Goal: Information Seeking & Learning: Learn about a topic

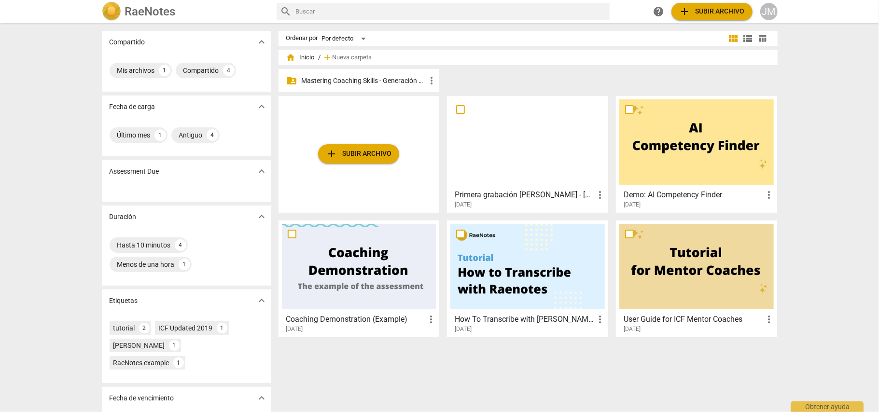
click at [365, 153] on span "add Subir archivo" at bounding box center [359, 154] width 66 height 12
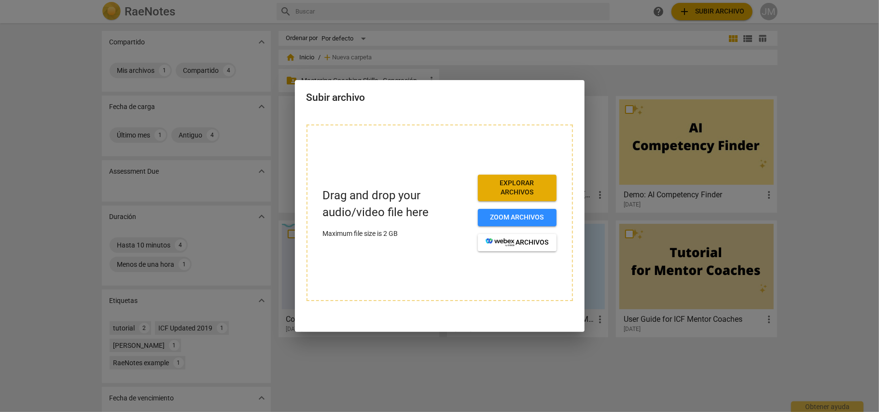
click at [518, 186] on span "Explorar archivos" at bounding box center [517, 188] width 63 height 19
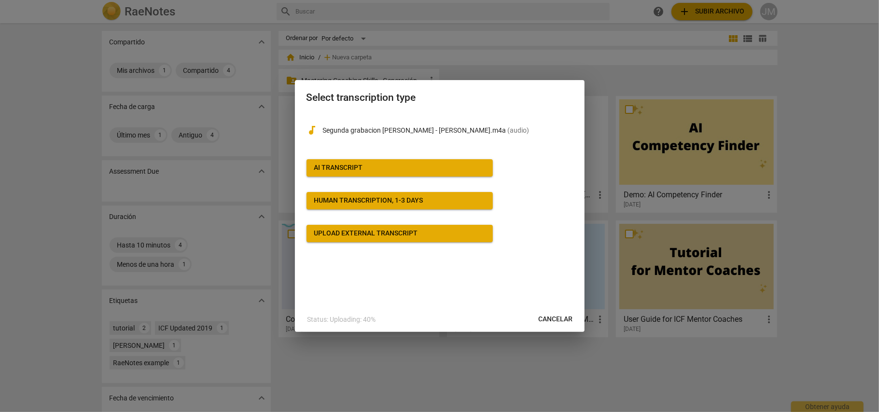
click at [368, 167] on span "AI Transcript" at bounding box center [399, 168] width 171 height 10
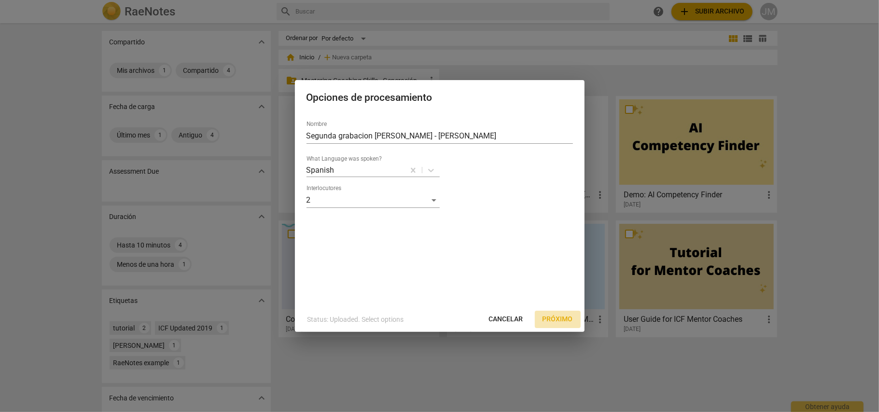
click at [558, 321] on span "Próximo" at bounding box center [558, 320] width 30 height 10
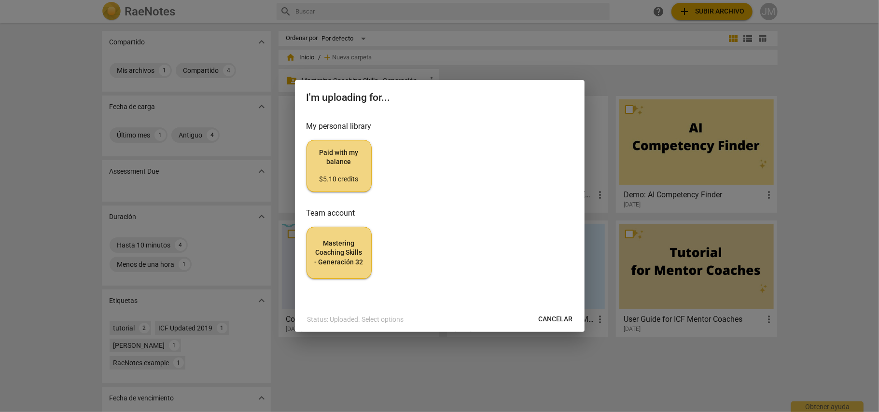
click at [328, 251] on span "Mastering Coaching Skills - Generación 32" at bounding box center [339, 253] width 49 height 28
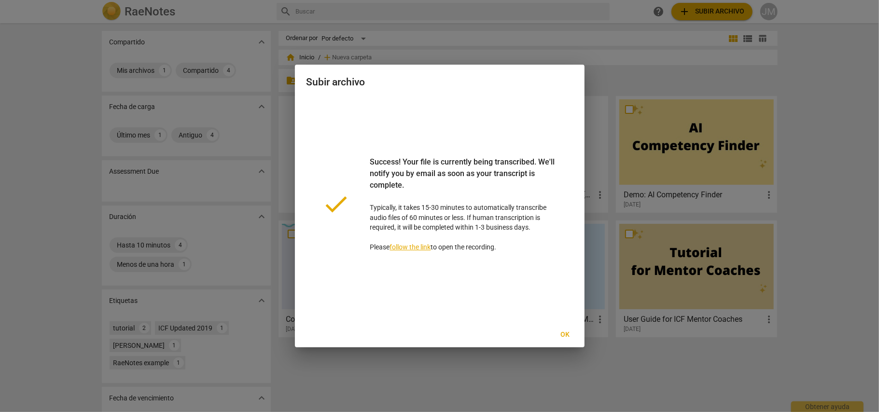
click at [564, 333] on span "Ok" at bounding box center [565, 335] width 15 height 10
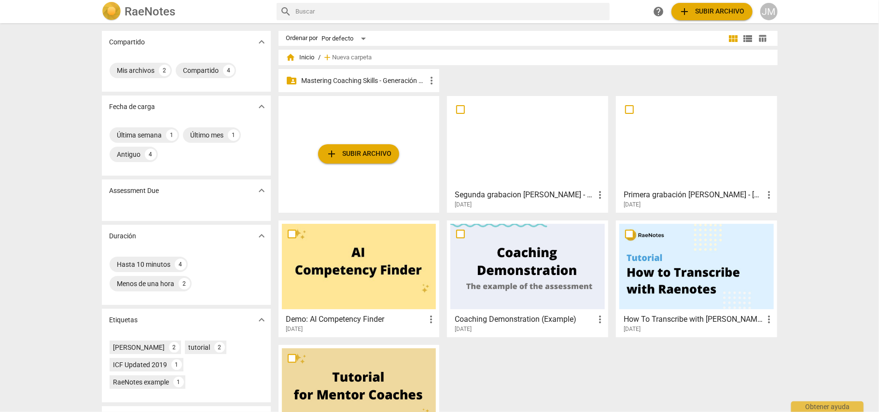
click at [327, 76] on p "Mastering Coaching Skills - Generación 32" at bounding box center [364, 81] width 125 height 10
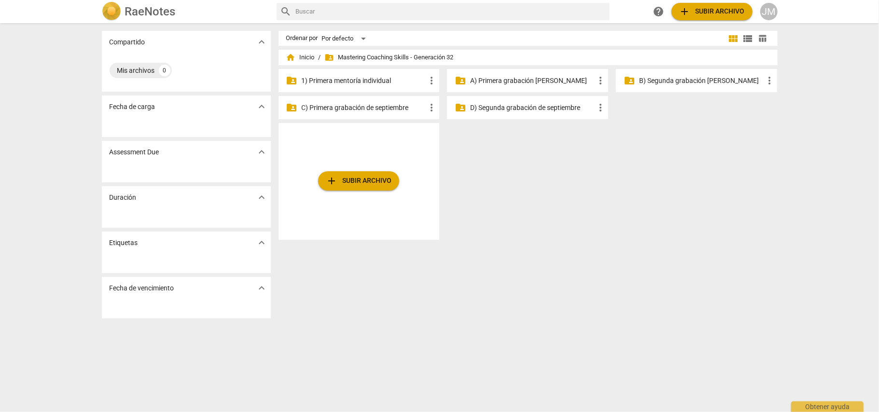
click at [371, 80] on p "1) Primera mentoría individual" at bounding box center [364, 81] width 125 height 10
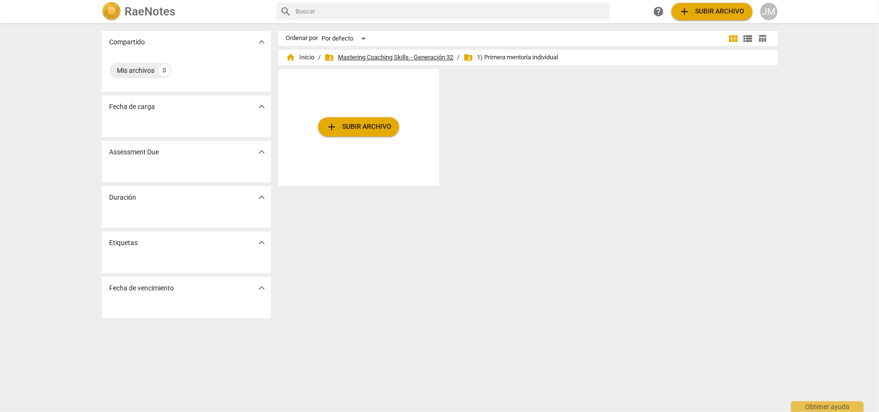
click at [356, 57] on span "folder_shared Mastering Coaching Skills - Generación 32" at bounding box center [389, 58] width 129 height 10
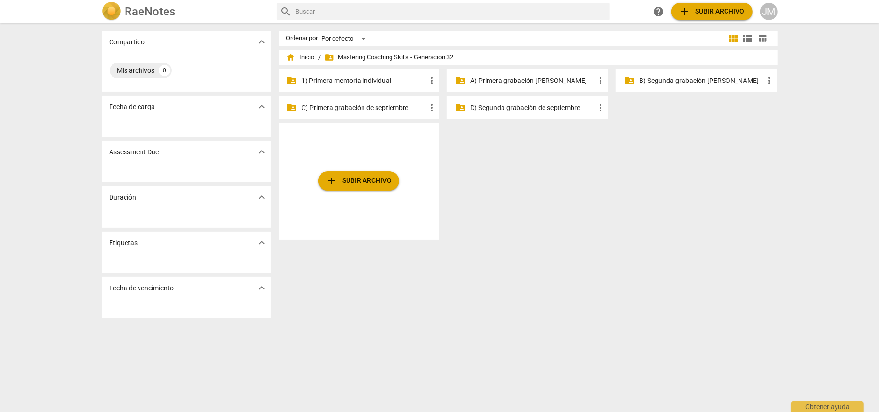
click at [528, 78] on p "A) Primera grabación [PERSON_NAME]" at bounding box center [532, 81] width 125 height 10
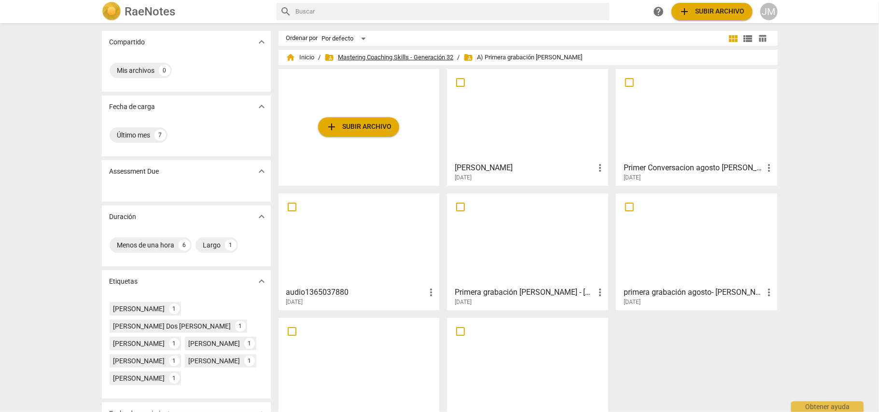
click at [354, 55] on span "folder_shared Mastering Coaching Skills - Generación 32" at bounding box center [389, 58] width 129 height 10
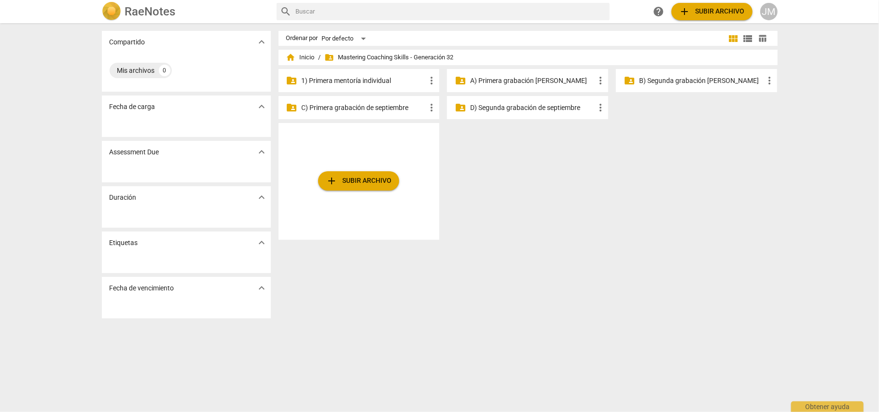
click at [683, 79] on p "B) Segunda grabación [PERSON_NAME]" at bounding box center [701, 81] width 125 height 10
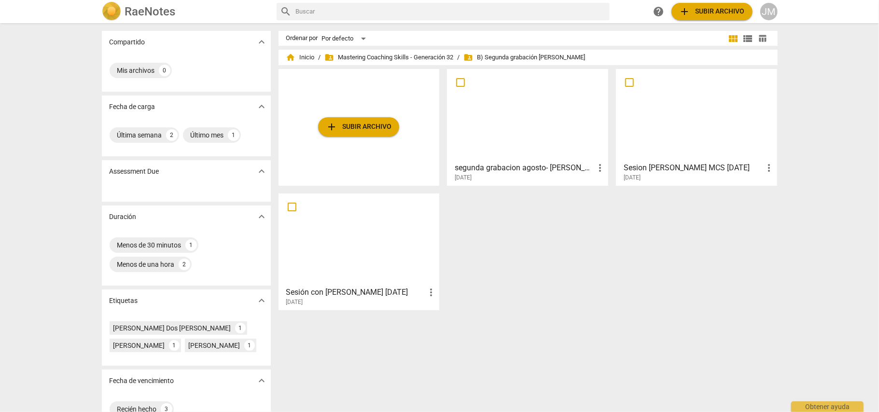
click at [350, 51] on div "home Inicio / folder_shared Mastering Coaching Skills - Generación 32 / folder_…" at bounding box center [528, 57] width 484 height 15
click at [349, 56] on span "folder_shared Mastering Coaching Skills - Generación 32" at bounding box center [389, 58] width 129 height 10
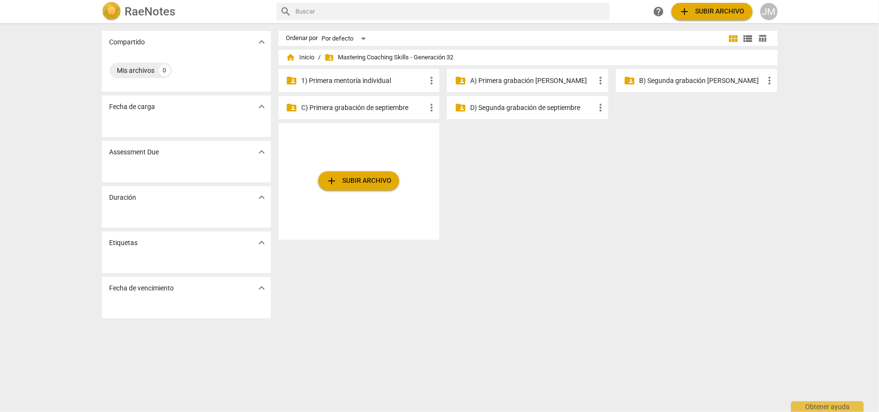
click at [371, 105] on p "C) Primera grabación de septiembre" at bounding box center [364, 108] width 125 height 10
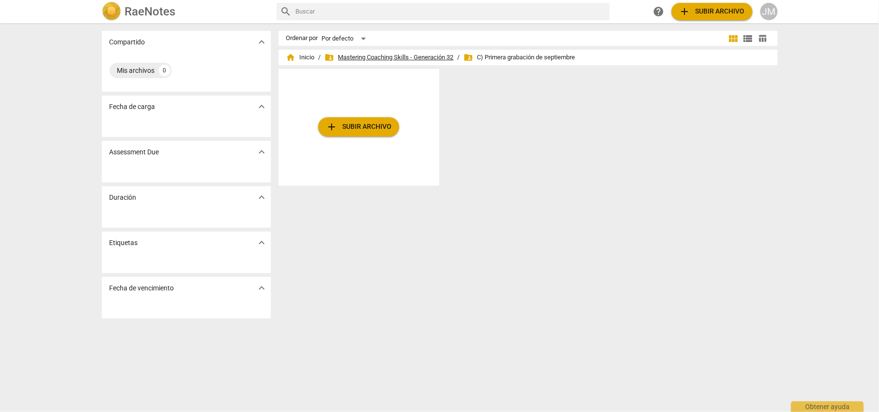
click at [369, 58] on span "folder_shared Mastering Coaching Skills - Generación 32" at bounding box center [389, 58] width 129 height 10
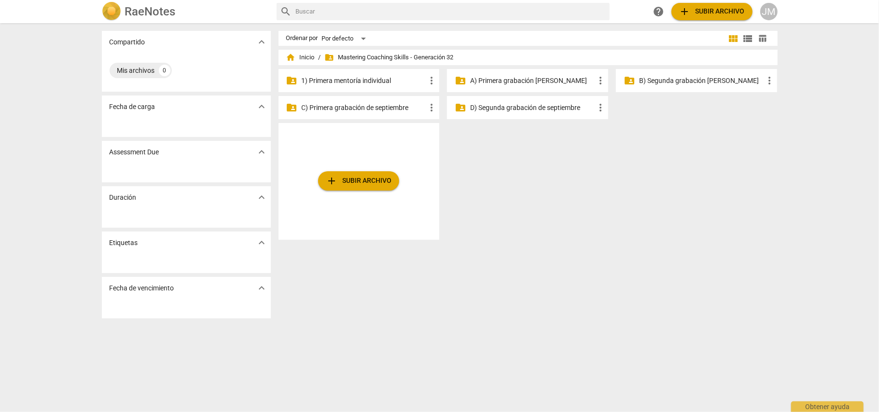
click at [671, 76] on p "B) Segunda grabación [PERSON_NAME]" at bounding box center [701, 81] width 125 height 10
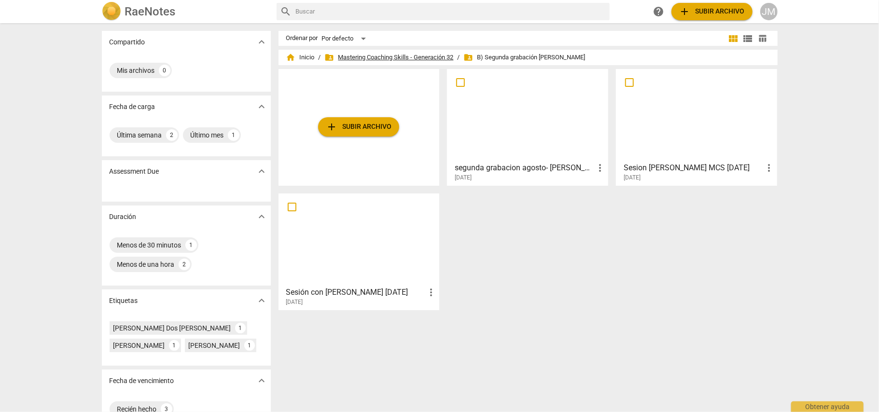
click at [359, 55] on span "folder_shared Mastering Coaching Skills - Generación 32" at bounding box center [389, 58] width 129 height 10
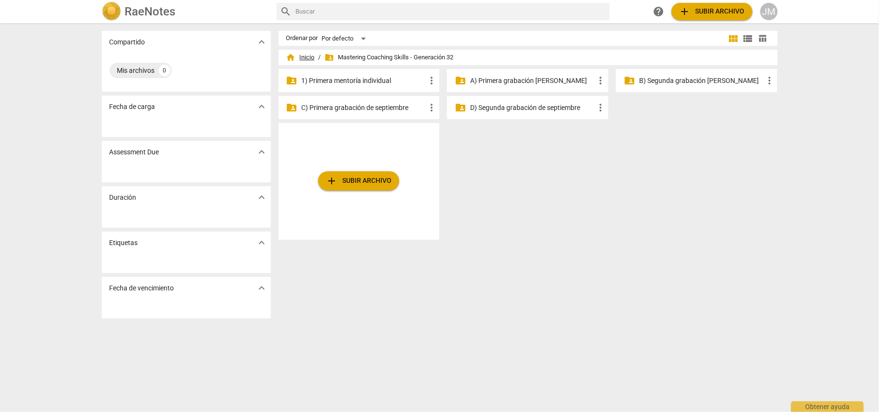
click at [297, 56] on span "home Inicio" at bounding box center [300, 58] width 28 height 10
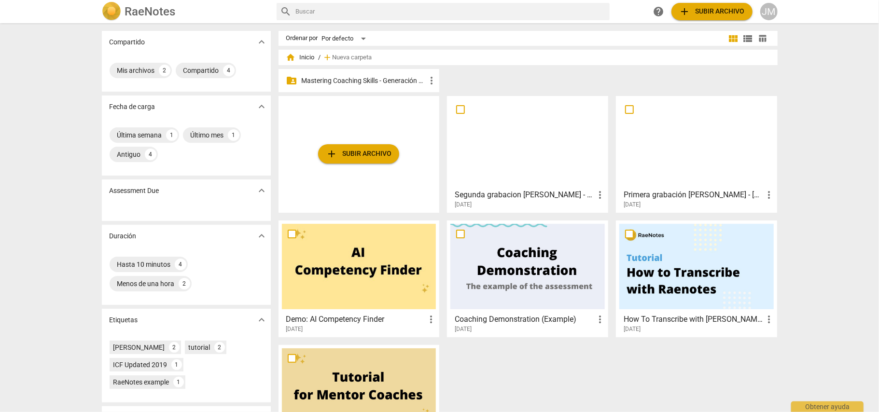
click at [771, 196] on span "more_vert" at bounding box center [769, 195] width 12 height 12
click at [777, 193] on li "Mover" at bounding box center [780, 194] width 37 height 23
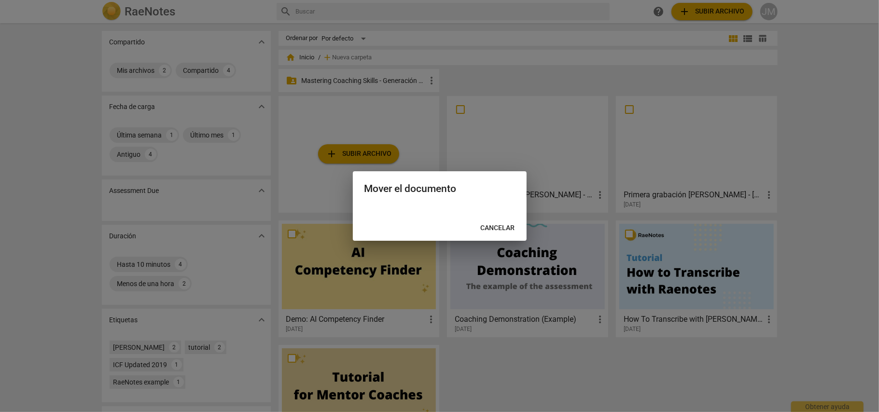
click at [506, 224] on span "Cancelar" at bounding box center [498, 229] width 34 height 10
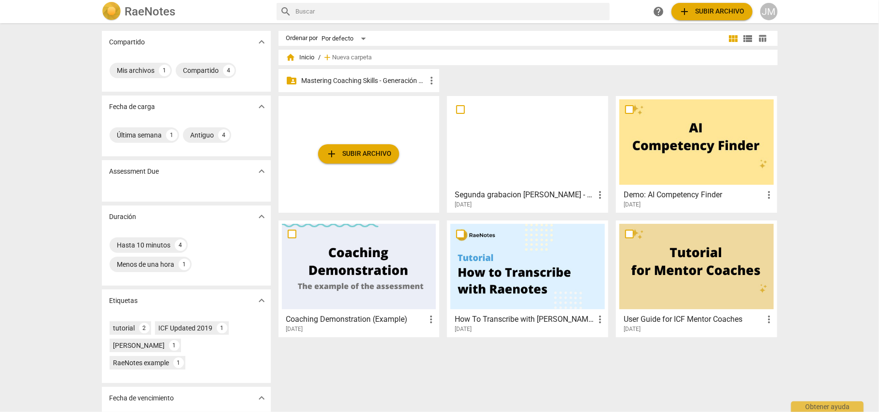
click at [355, 78] on p "Mastering Coaching Skills - Generación 32" at bounding box center [364, 81] width 125 height 10
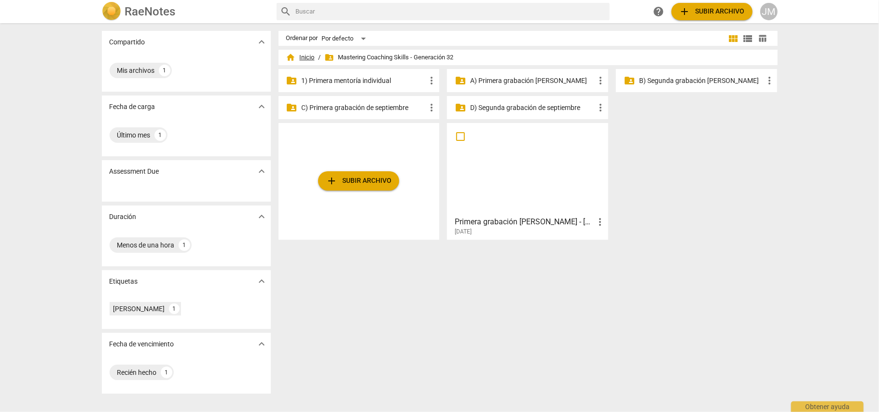
click at [304, 56] on span "home Inicio" at bounding box center [300, 58] width 28 height 10
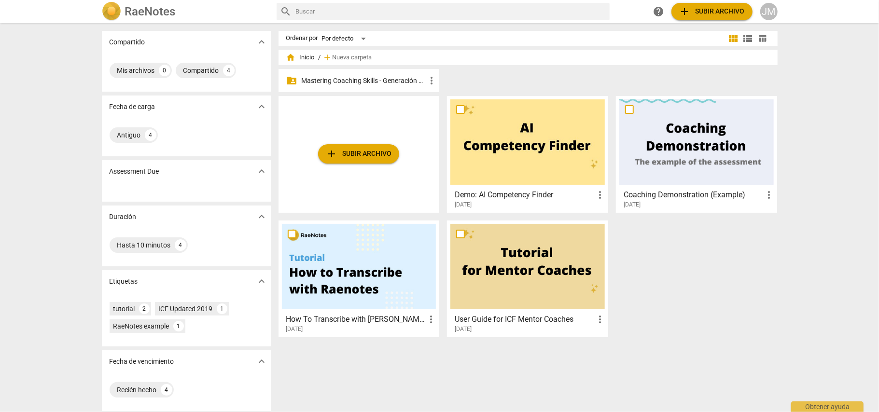
click at [368, 81] on p "Mastering Coaching Skills - Generación 32" at bounding box center [364, 81] width 125 height 10
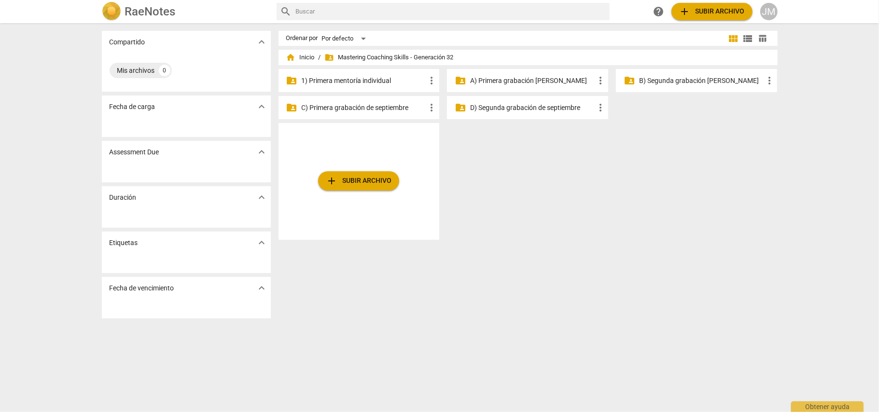
click at [535, 80] on p "A) Primera grabación [PERSON_NAME]" at bounding box center [532, 81] width 125 height 10
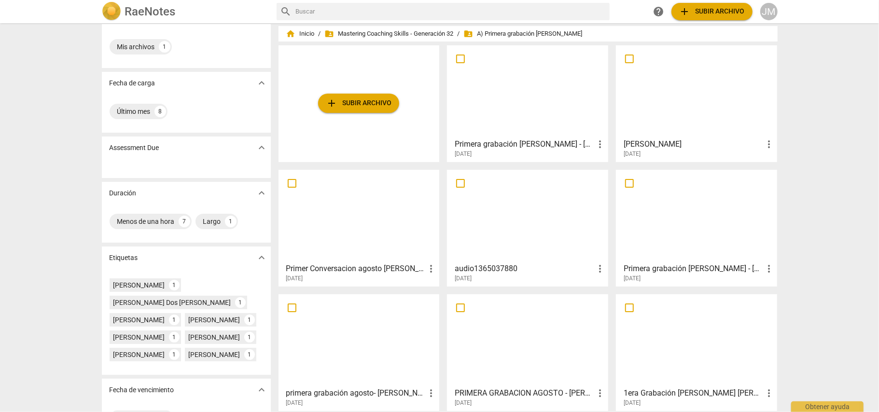
scroll to position [37, 0]
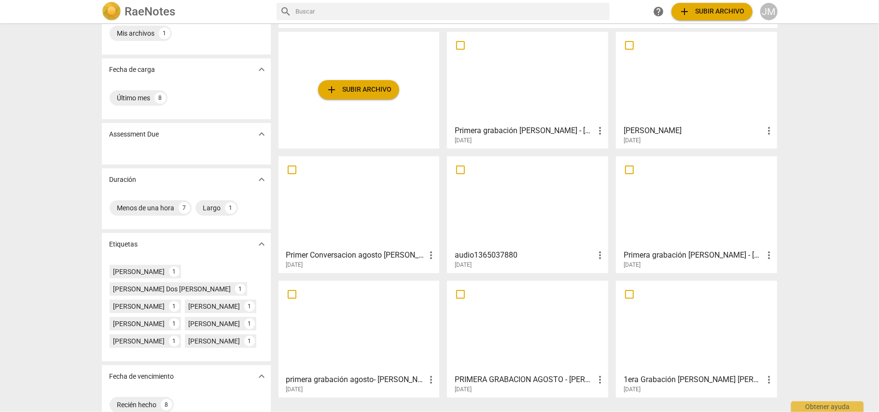
click at [562, 121] on div "Primera grabación [PERSON_NAME] - [PERSON_NAME] more_vert [DATE]" at bounding box center [527, 133] width 155 height 24
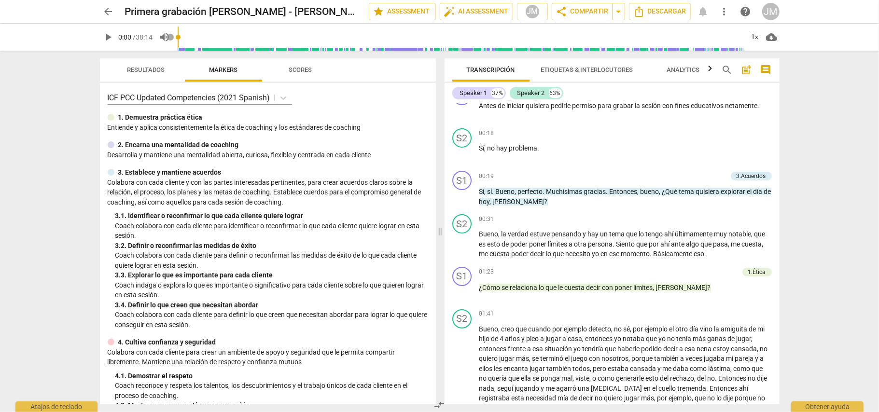
scroll to position [193, 0]
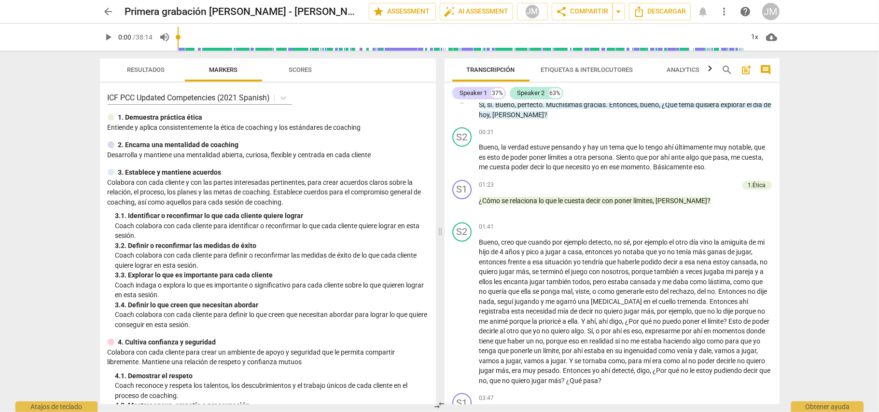
click at [107, 16] on span "arrow_back" at bounding box center [109, 12] width 12 height 12
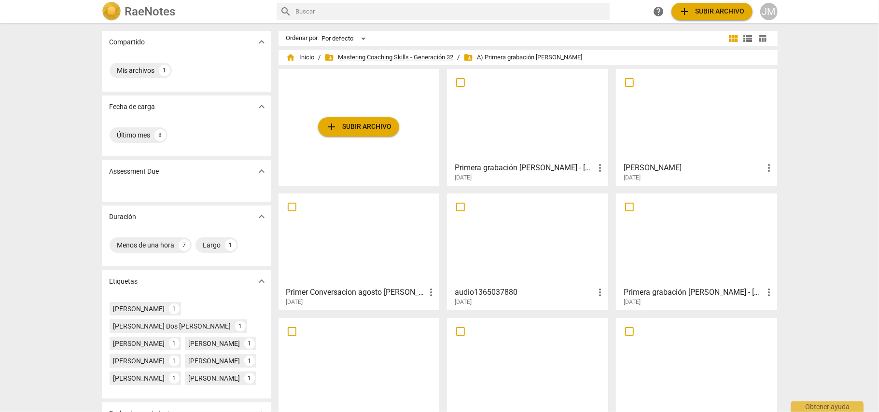
click at [412, 55] on span "folder_shared Mastering Coaching Skills - Generación 32" at bounding box center [389, 58] width 129 height 10
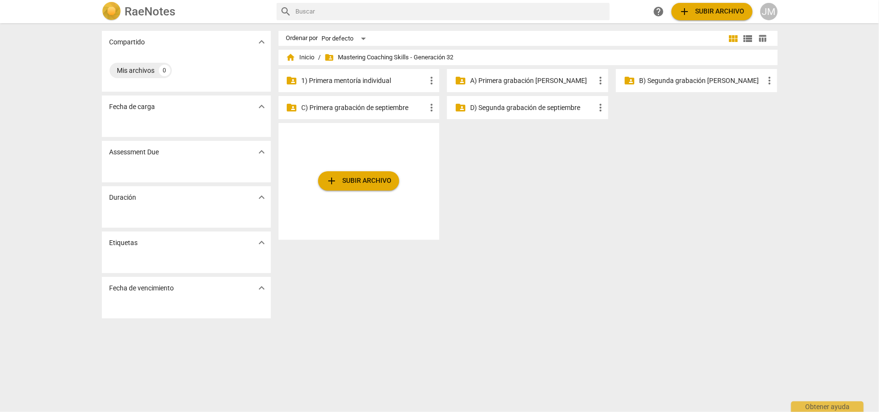
click at [670, 78] on p "B) Segunda grabación [PERSON_NAME]" at bounding box center [701, 81] width 125 height 10
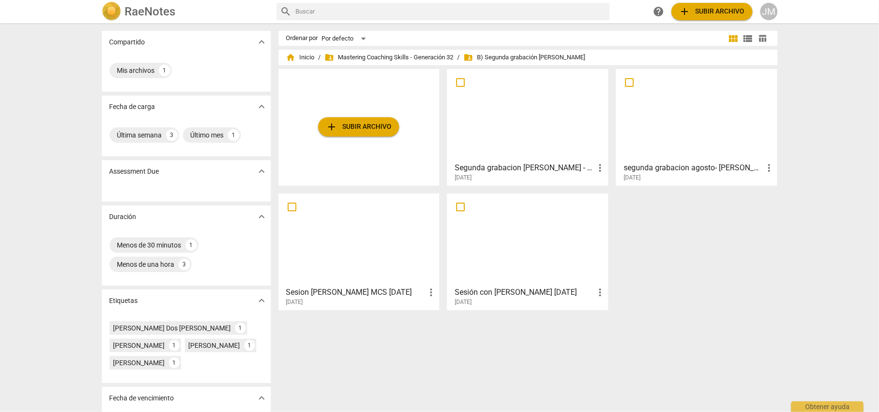
click at [546, 165] on h3 "Segunda grabacion [PERSON_NAME] - [PERSON_NAME]" at bounding box center [525, 168] width 140 height 12
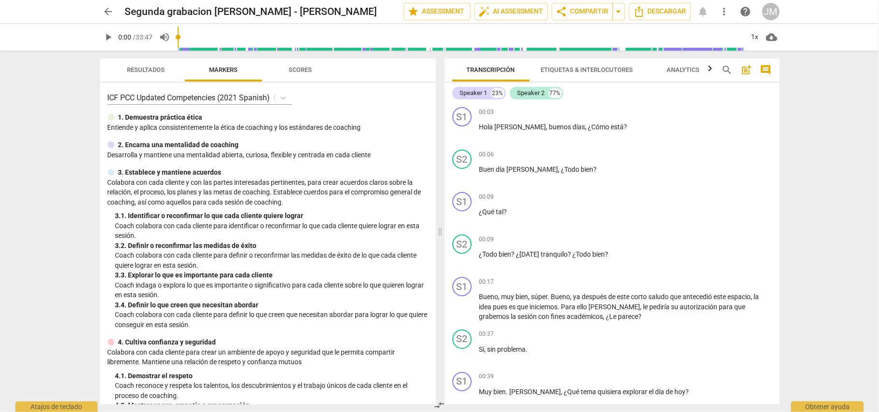
click at [111, 37] on span "play_arrow" at bounding box center [109, 37] width 12 height 12
type input "5"
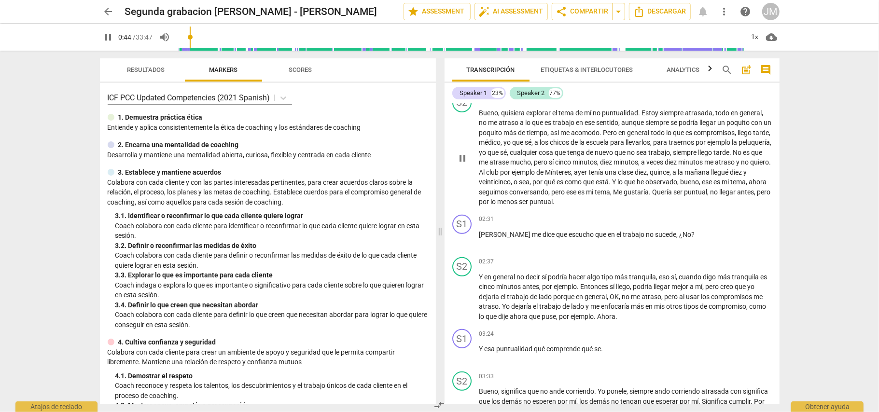
scroll to position [193, 0]
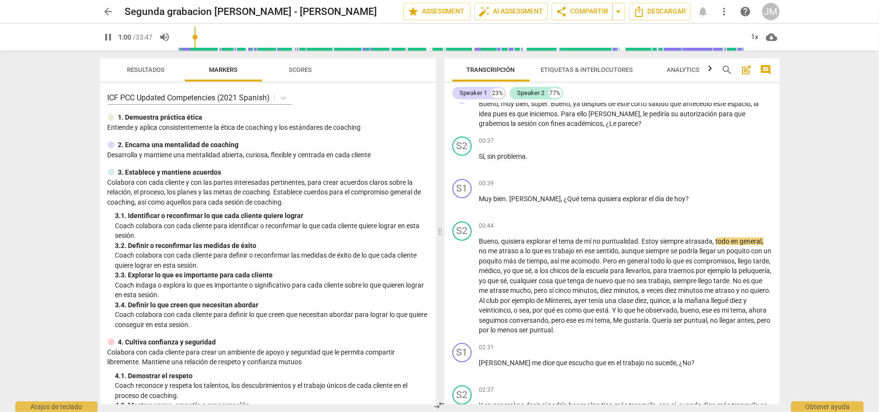
click at [112, 40] on span "pause" at bounding box center [109, 37] width 12 height 12
type input "61"
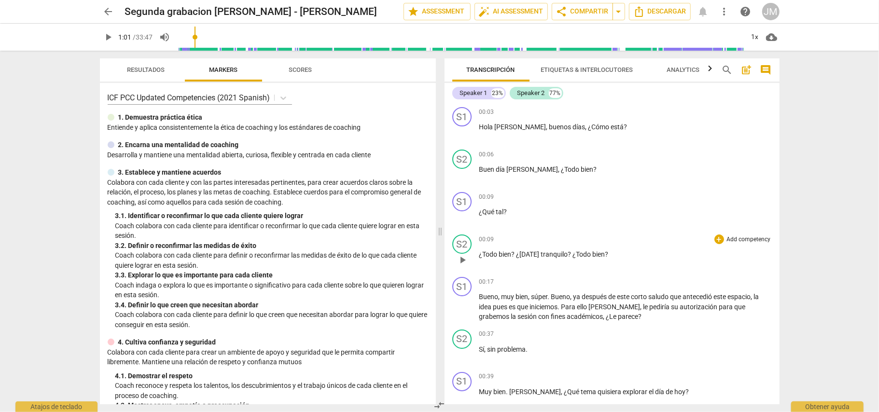
scroll to position [128, 0]
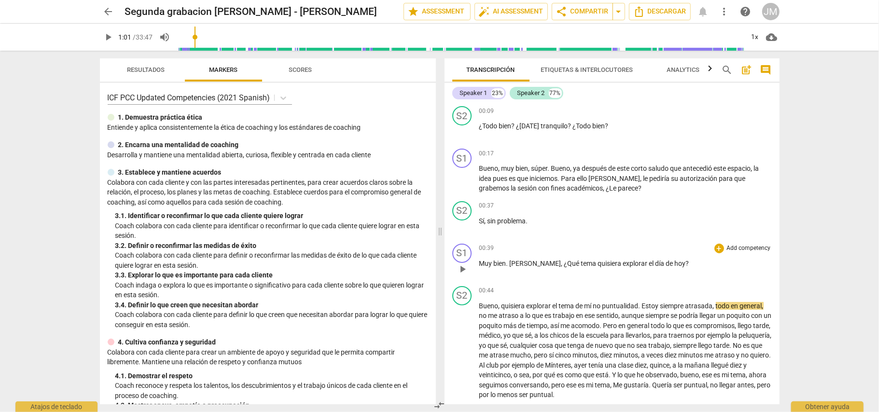
click at [726, 244] on p "Add competency" at bounding box center [749, 248] width 46 height 9
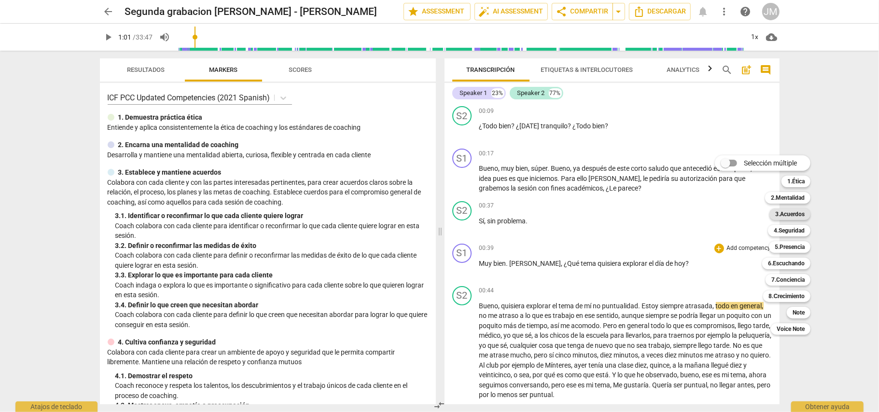
click at [796, 211] on b "3.Acuerdos" at bounding box center [789, 215] width 29 height 12
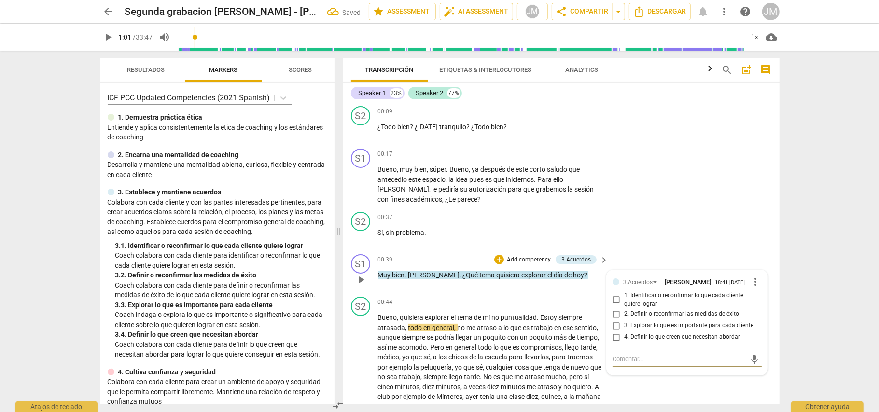
click at [616, 298] on input "1. Identificar o reconfirmar lo que cada cliente quiere lograr" at bounding box center [616, 300] width 15 height 12
checkbox input "true"
click at [754, 198] on div "S1 play_arrow pause 00:17 + Add competency keyboard_arrow_right Bueno , muy bie…" at bounding box center [561, 176] width 436 height 63
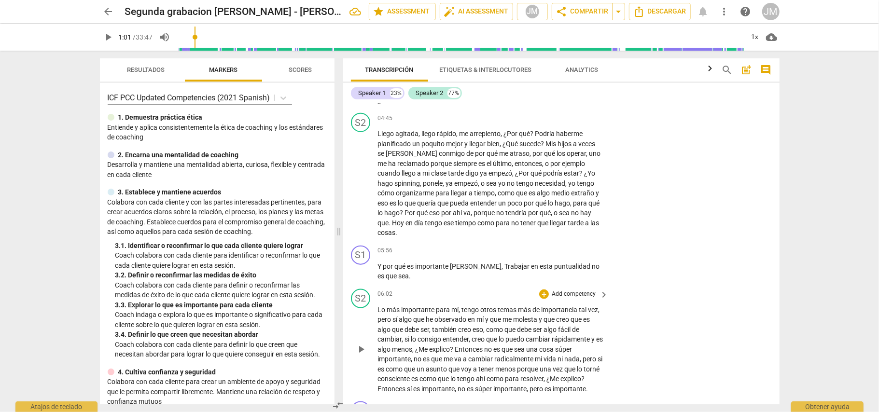
scroll to position [837, 0]
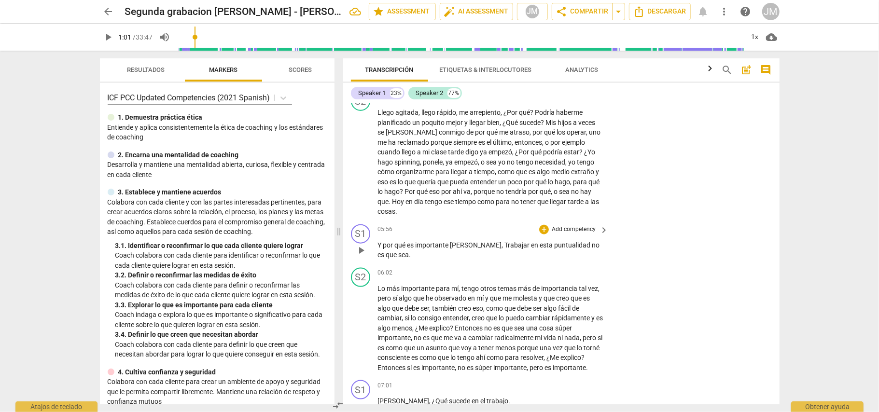
click at [578, 225] on p "Add competency" at bounding box center [574, 229] width 46 height 9
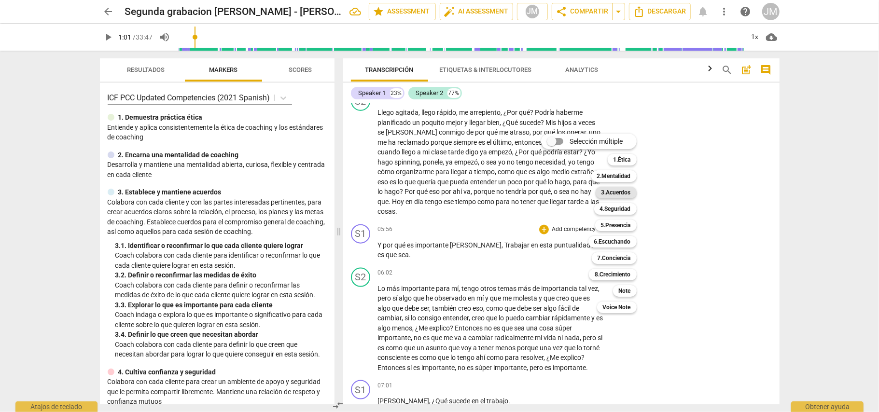
click at [626, 194] on b "3.Acuerdos" at bounding box center [616, 193] width 29 height 12
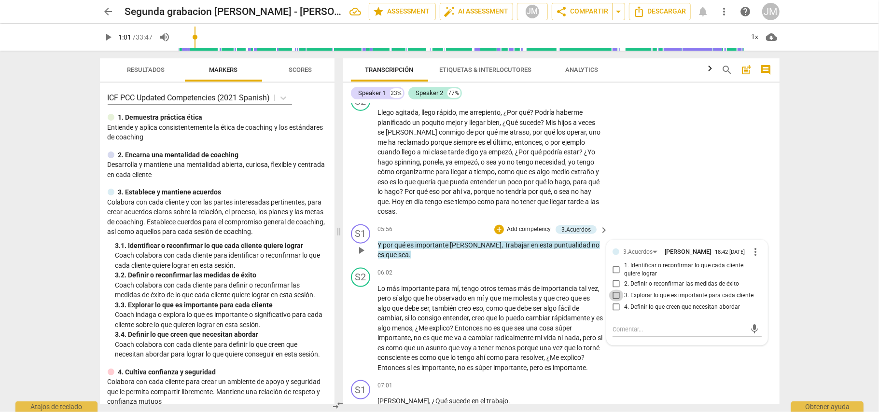
click at [616, 293] on input "3. Explorar lo que es importante para cada cliente" at bounding box center [616, 296] width 15 height 12
checkbox input "true"
click at [696, 362] on div "S2 play_arrow pause 06:02 + Add competency keyboard_arrow_right Lo más importan…" at bounding box center [561, 320] width 436 height 113
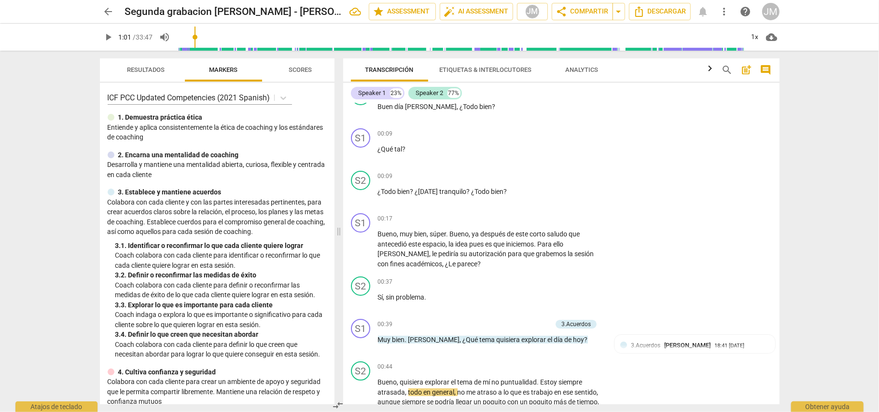
scroll to position [0, 0]
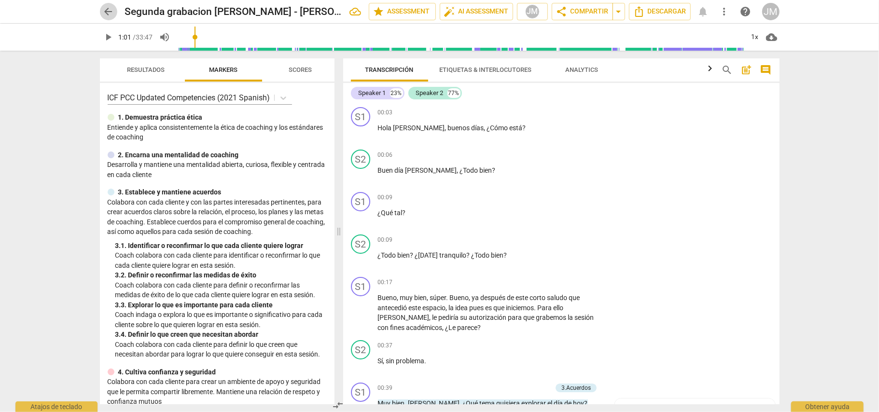
click at [112, 10] on span "arrow_back" at bounding box center [109, 12] width 12 height 12
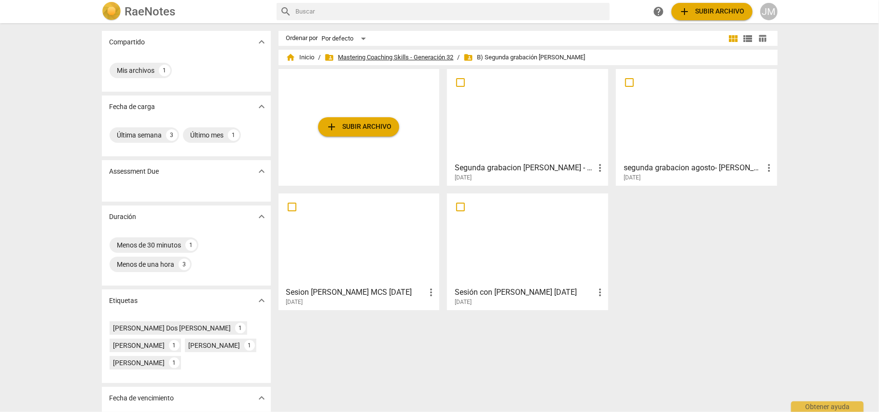
click at [402, 55] on span "folder_shared Mastering Coaching Skills - Generación 32" at bounding box center [389, 58] width 129 height 10
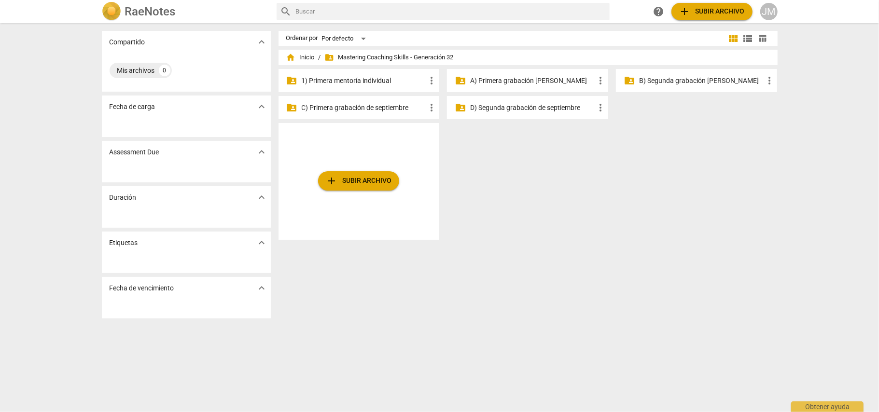
click at [551, 78] on p "A) Primera grabación [PERSON_NAME]" at bounding box center [532, 81] width 125 height 10
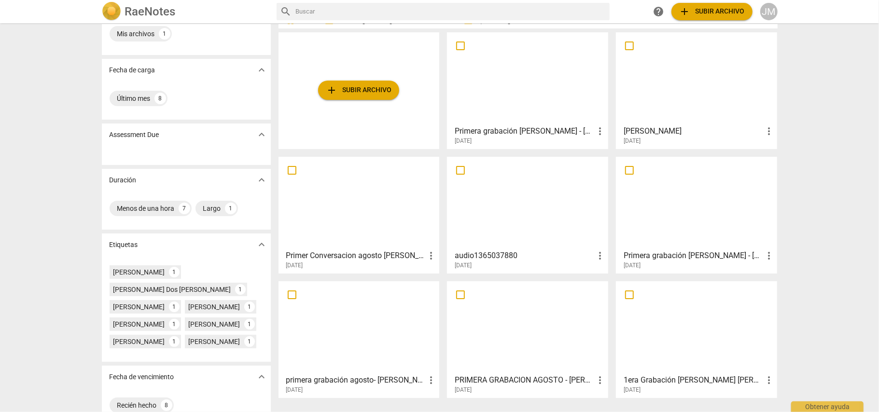
scroll to position [37, 0]
click at [650, 252] on h3 "Primera grabación [PERSON_NAME] - [PERSON_NAME]" at bounding box center [694, 256] width 140 height 12
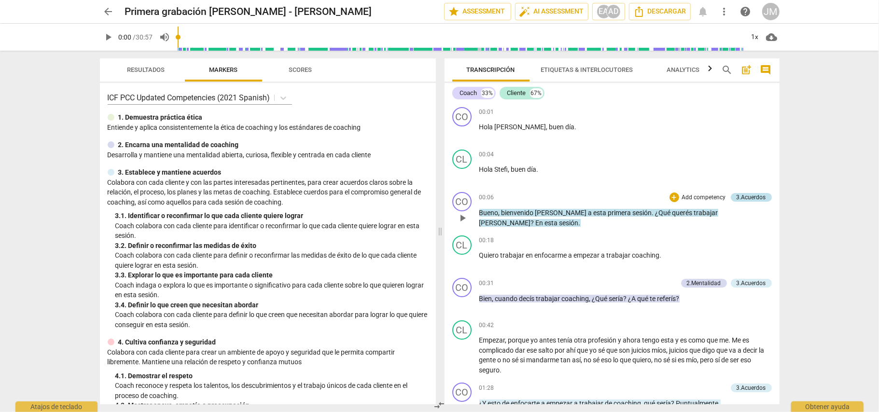
click at [746, 196] on div "3.Acuerdos" at bounding box center [751, 197] width 29 height 9
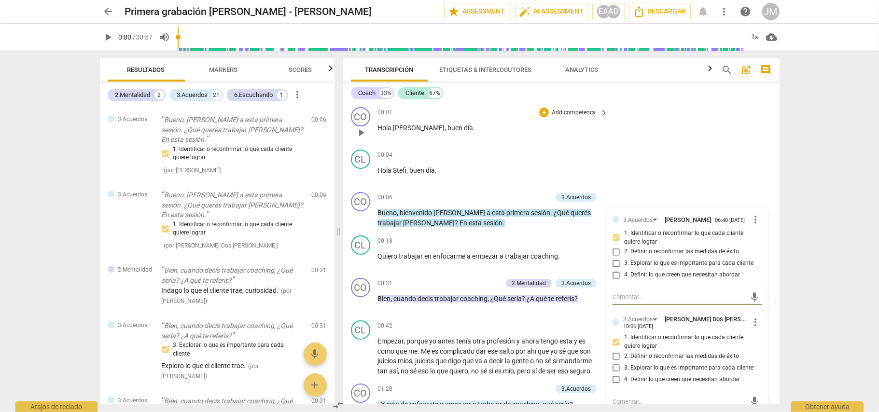
click at [769, 141] on div "CO play_arrow pause 00:01 + Add competency keyboard_arrow_right [PERSON_NAME] ,…" at bounding box center [561, 124] width 436 height 42
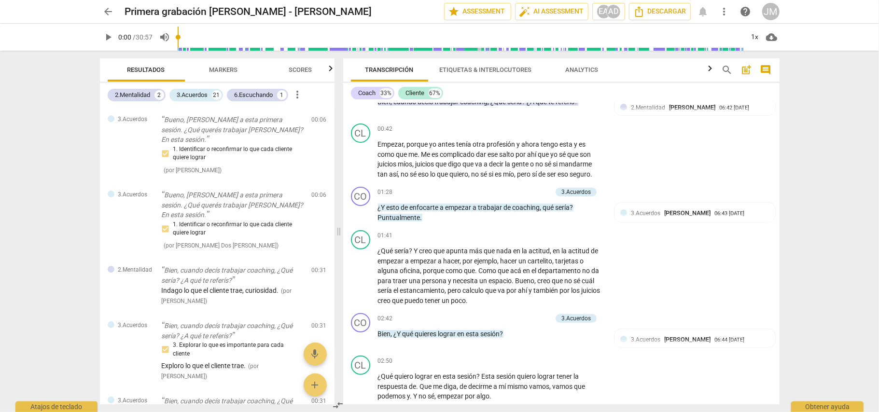
scroll to position [193, 0]
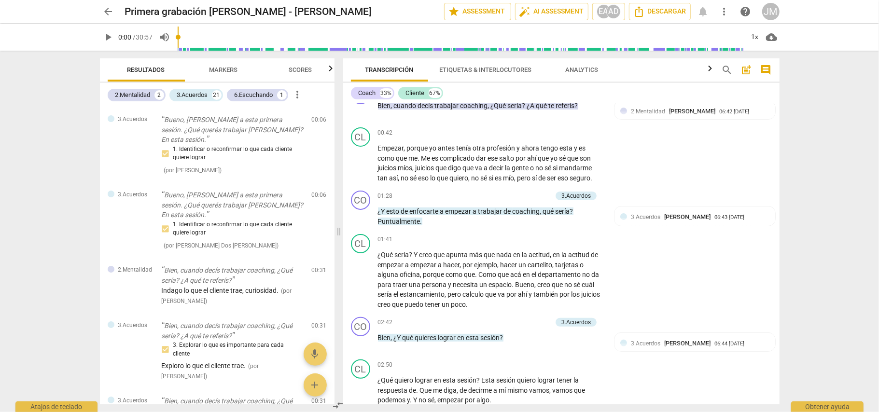
click at [111, 14] on span "arrow_back" at bounding box center [109, 12] width 12 height 12
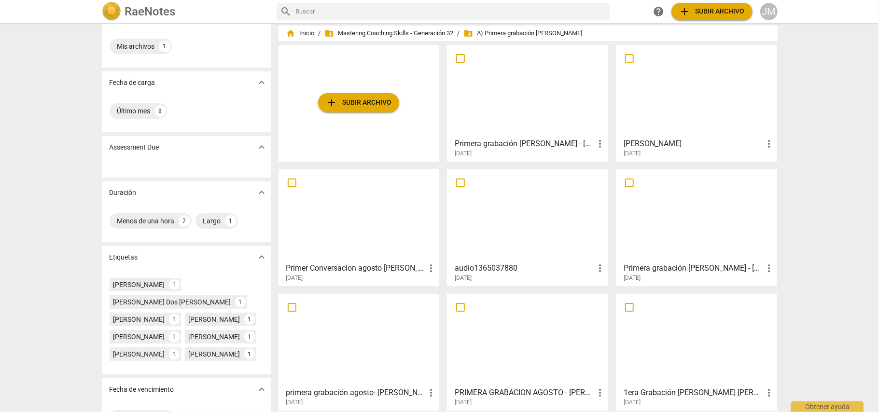
scroll to position [37, 0]
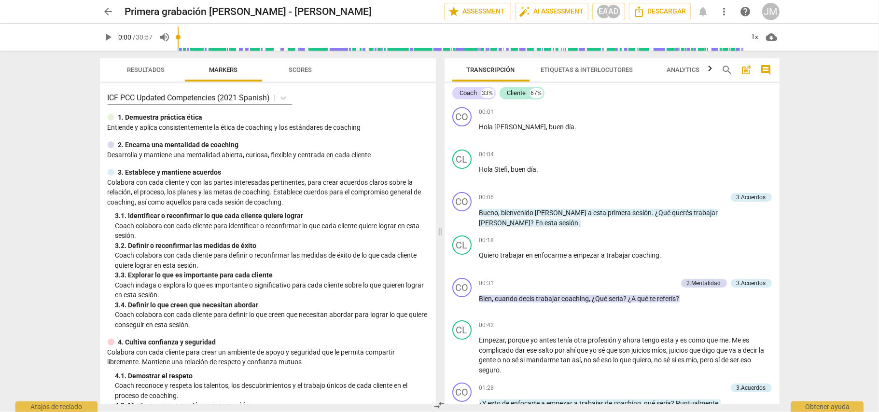
click at [116, 7] on span "arrow_back" at bounding box center [108, 12] width 17 height 12
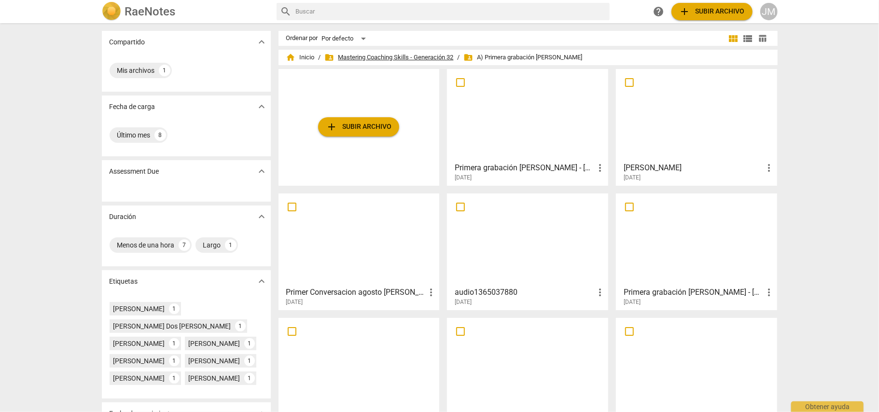
click at [425, 55] on span "folder_shared Mastering Coaching Skills - Generación 32" at bounding box center [389, 58] width 129 height 10
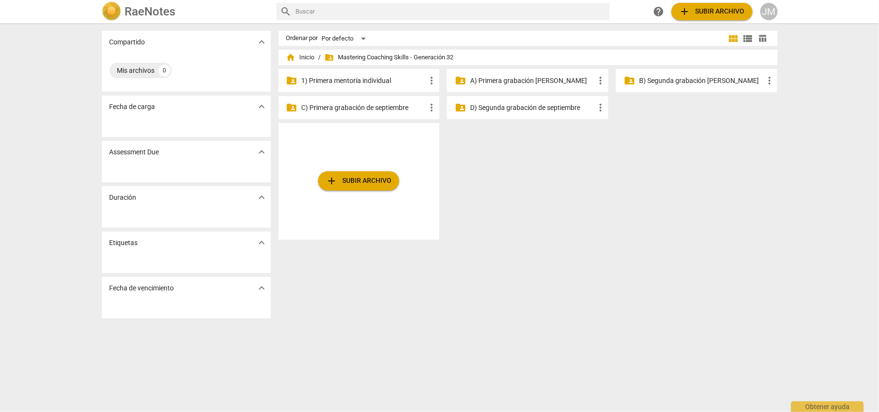
click at [684, 78] on p "B) Segunda grabación [PERSON_NAME]" at bounding box center [701, 81] width 125 height 10
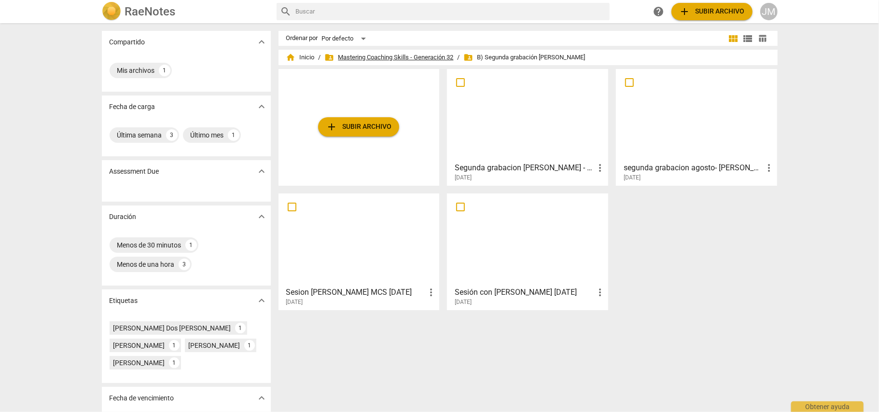
click at [377, 54] on span "folder_shared Mastering Coaching Skills - Generación 32" at bounding box center [389, 58] width 129 height 10
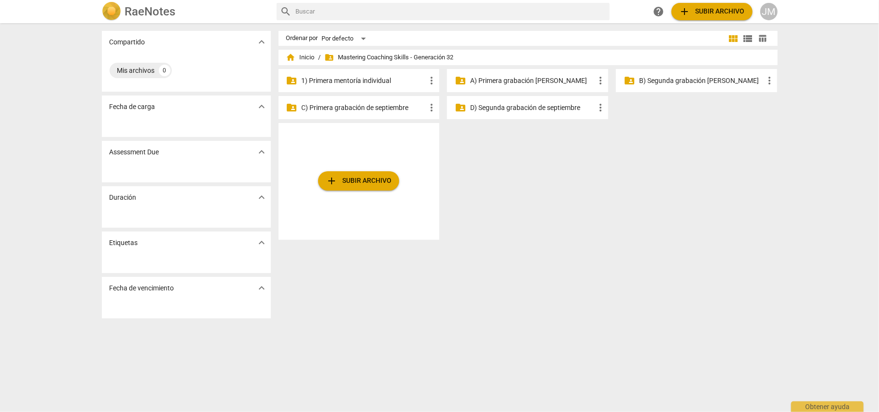
click at [396, 104] on p "C) Primera grabación de septiembre" at bounding box center [364, 108] width 125 height 10
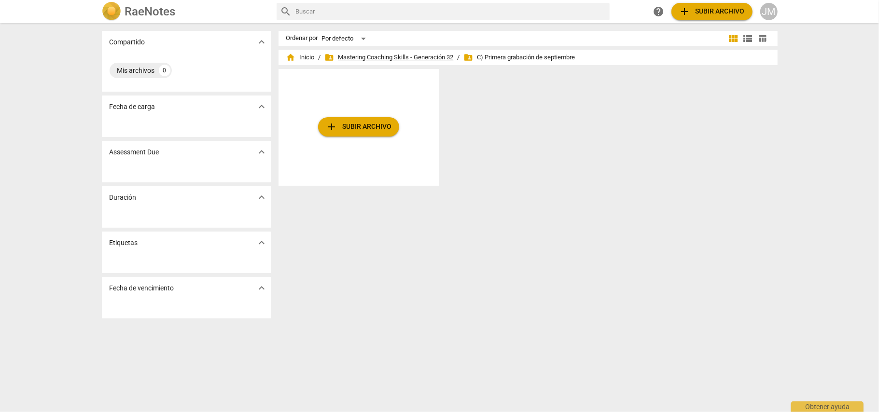
click at [400, 53] on span "folder_shared Mastering Coaching Skills - Generación 32" at bounding box center [389, 58] width 129 height 10
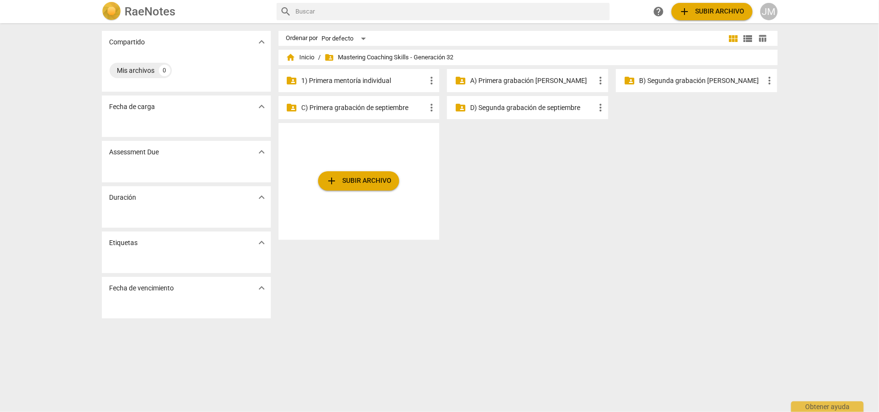
click at [499, 82] on p "A) Primera grabación [PERSON_NAME]" at bounding box center [532, 81] width 125 height 10
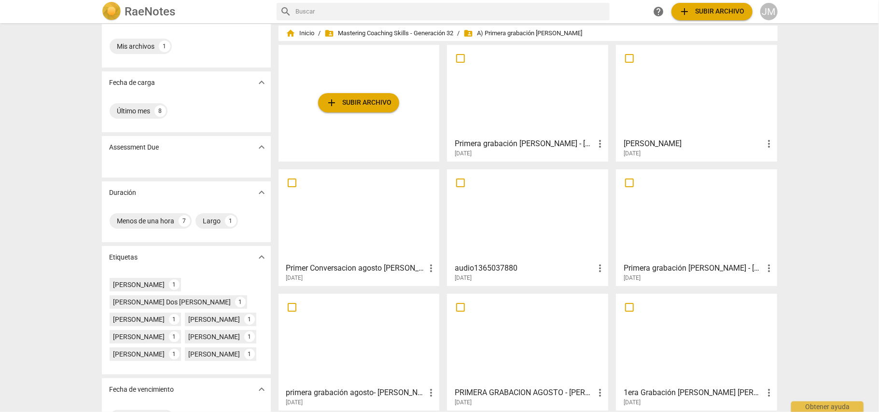
scroll to position [37, 0]
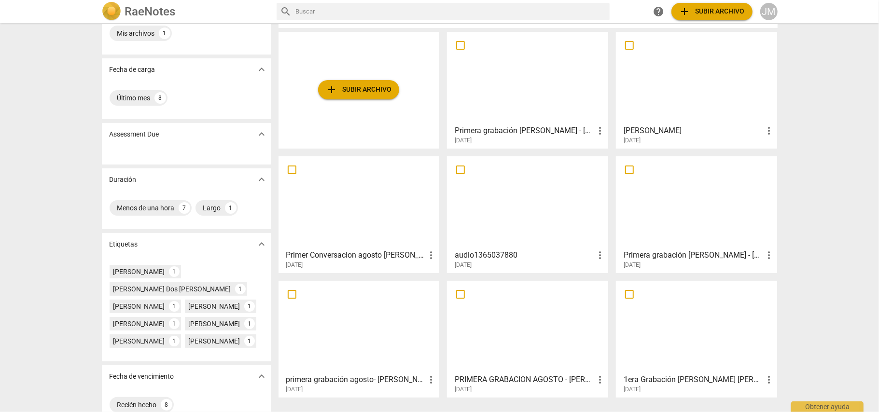
click at [680, 252] on h3 "Primera grabación [PERSON_NAME] - [PERSON_NAME]" at bounding box center [694, 256] width 140 height 12
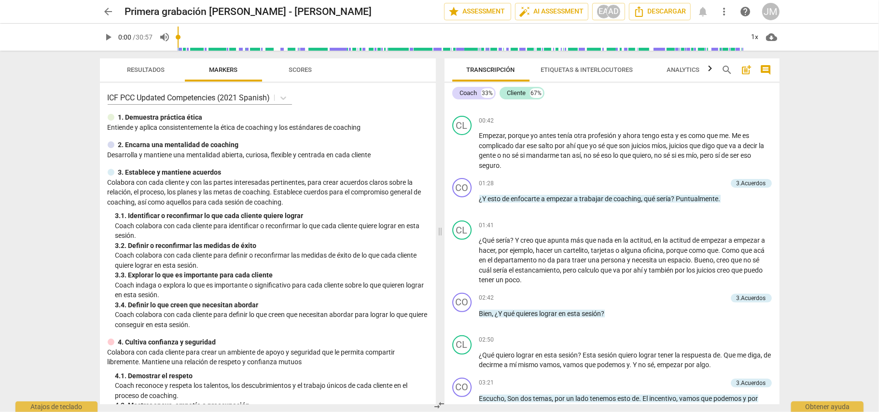
scroll to position [257, 0]
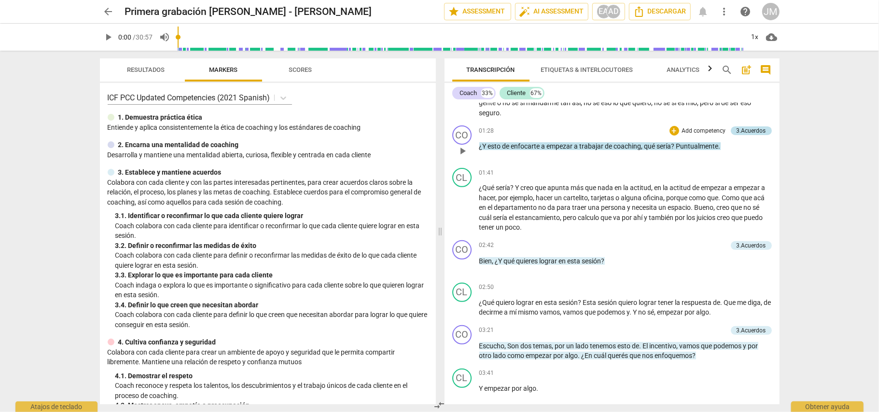
click at [752, 126] on div "3.Acuerdos" at bounding box center [751, 130] width 29 height 9
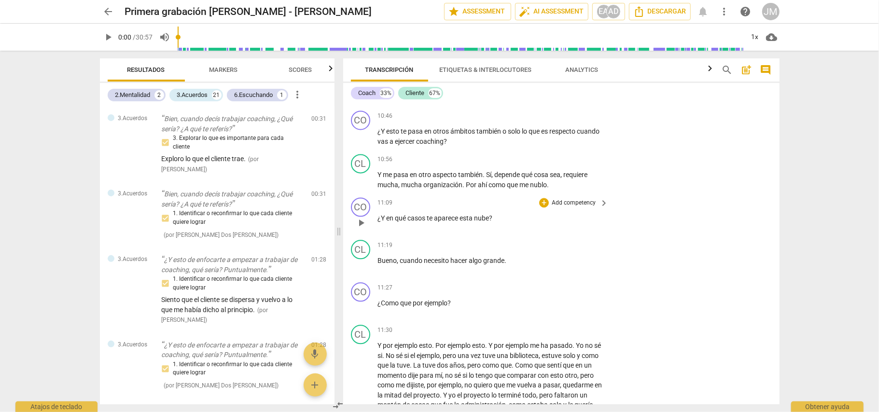
scroll to position [1545, 0]
click at [108, 10] on span "arrow_back" at bounding box center [109, 12] width 12 height 12
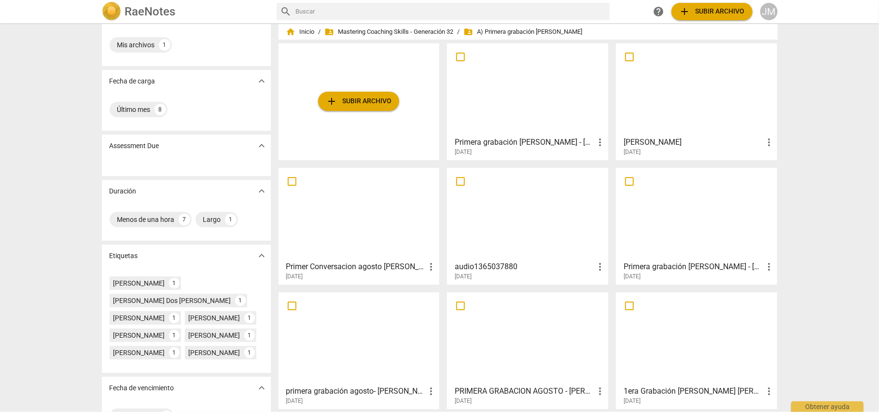
scroll to position [37, 0]
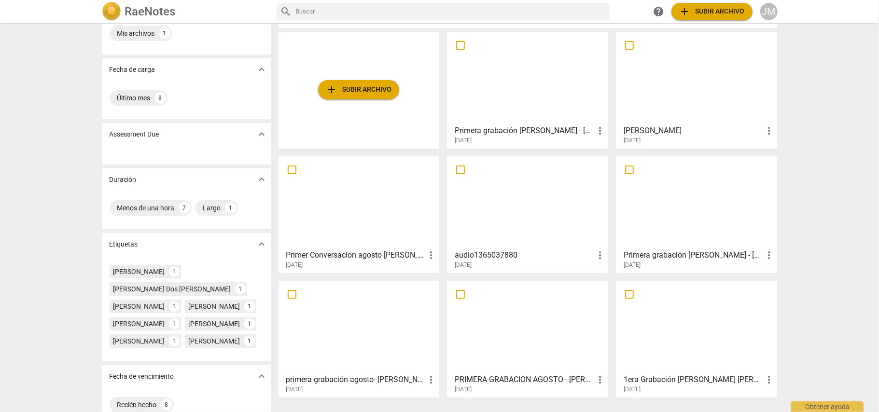
click at [669, 250] on h3 "Primera grabación [PERSON_NAME] - [PERSON_NAME]" at bounding box center [694, 256] width 140 height 12
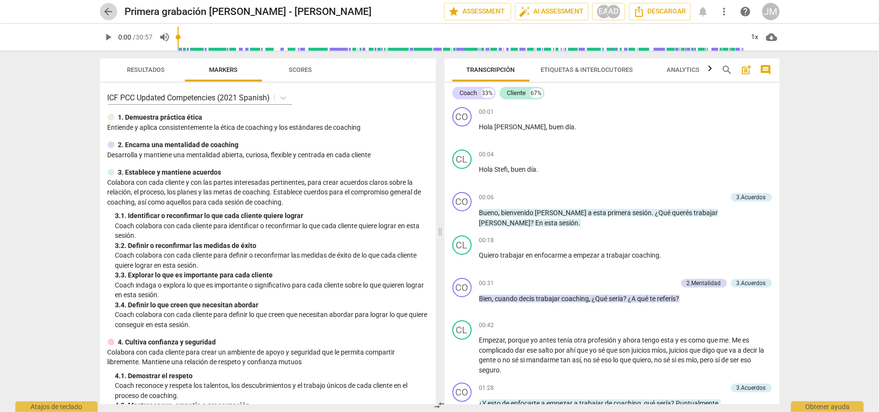
click at [109, 14] on span "arrow_back" at bounding box center [109, 12] width 12 height 12
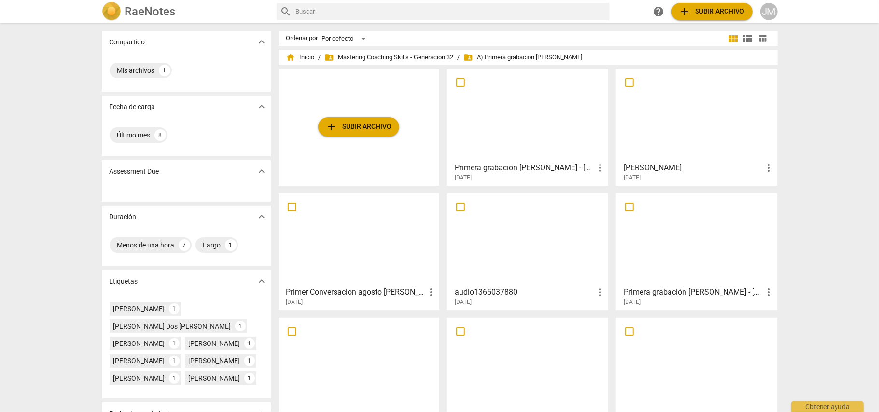
click at [536, 162] on h3 "Primera grabación [PERSON_NAME] - [PERSON_NAME]" at bounding box center [525, 168] width 140 height 12
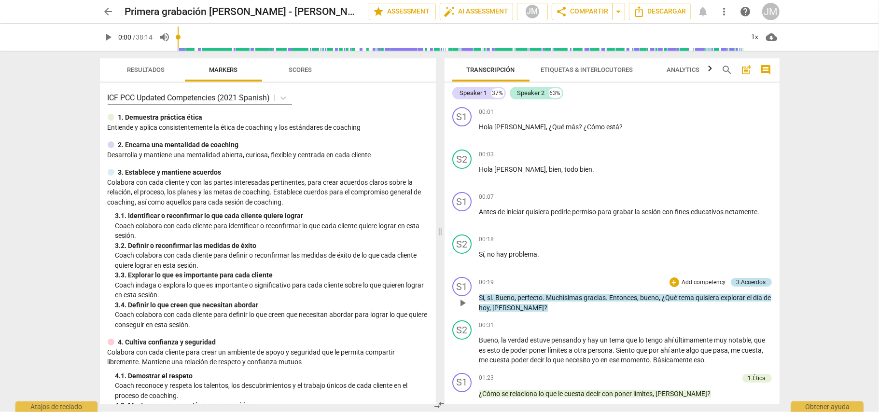
click at [757, 279] on div "3.Acuerdos" at bounding box center [751, 282] width 29 height 9
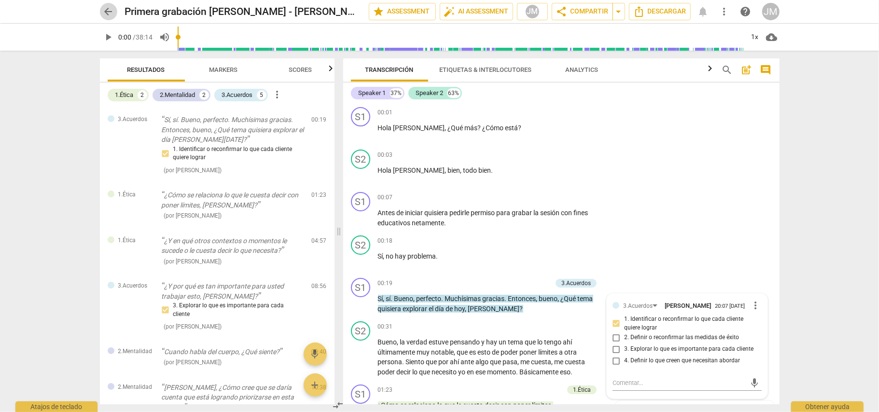
click at [110, 14] on span "arrow_back" at bounding box center [109, 12] width 12 height 12
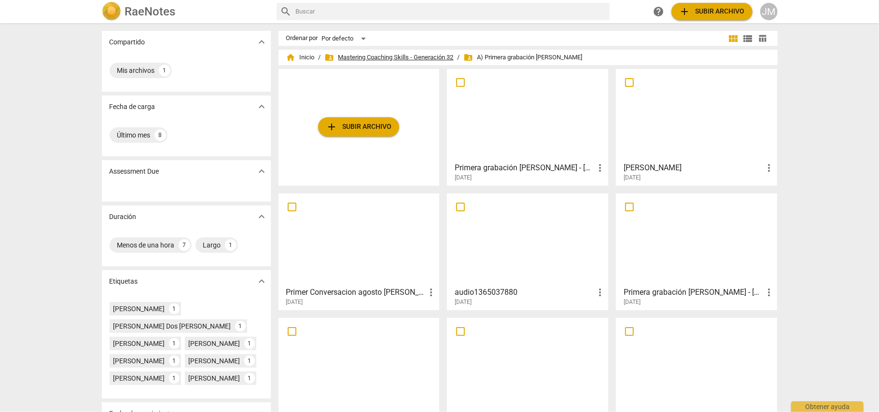
click at [408, 55] on span "folder_shared Mastering Coaching Skills - Generación 32" at bounding box center [389, 58] width 129 height 10
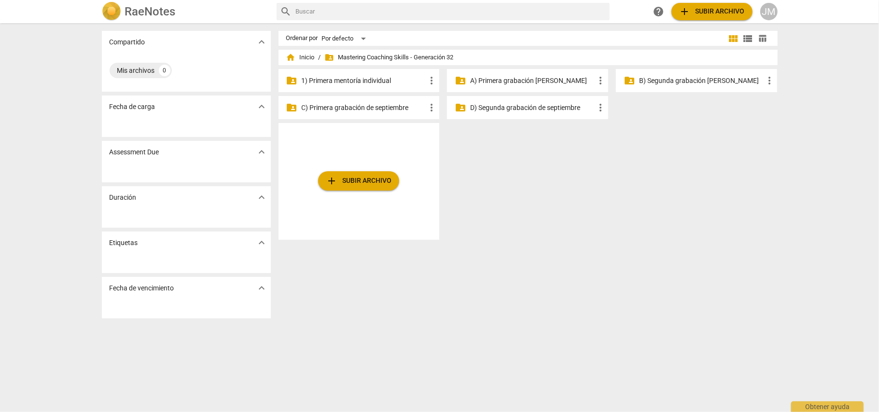
click at [699, 78] on p "B) Segunda grabación [PERSON_NAME]" at bounding box center [701, 81] width 125 height 10
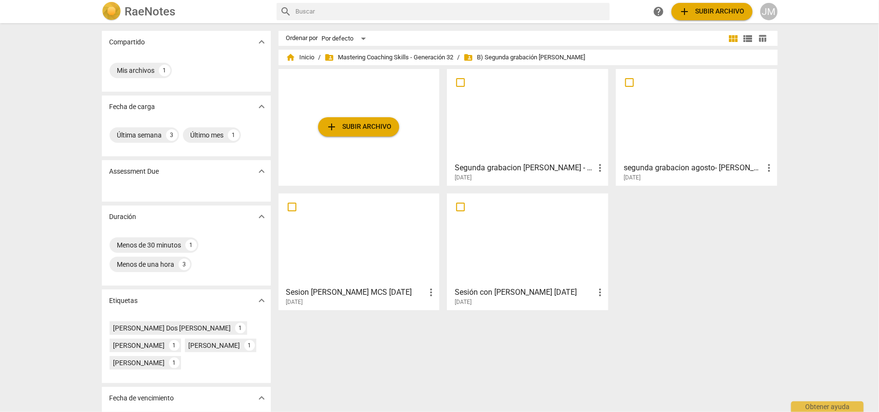
click at [566, 164] on h3 "Segunda grabacion [PERSON_NAME] - [PERSON_NAME]" at bounding box center [525, 168] width 140 height 12
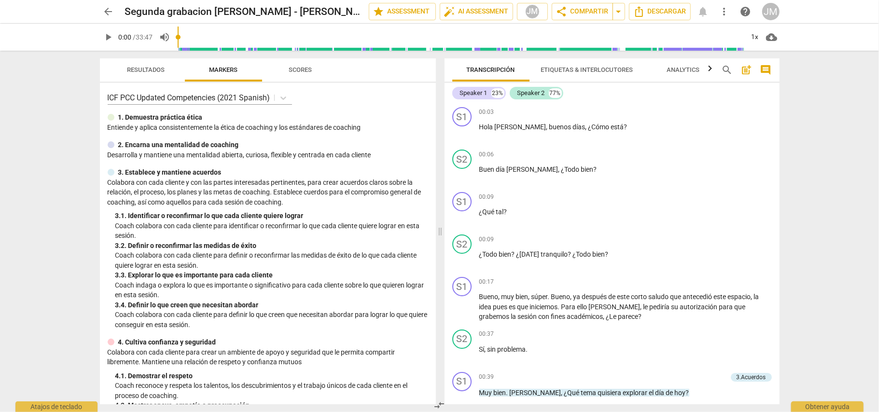
click at [109, 16] on span "arrow_back" at bounding box center [109, 12] width 12 height 12
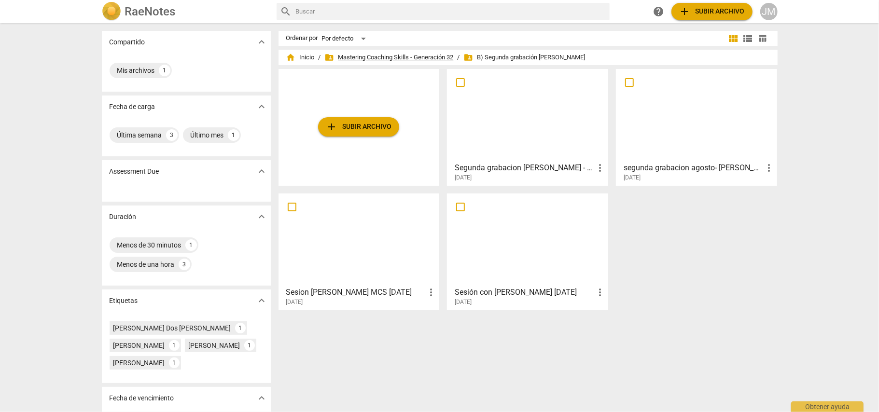
click at [401, 53] on span "folder_shared Mastering Coaching Skills - Generación 32" at bounding box center [389, 58] width 129 height 10
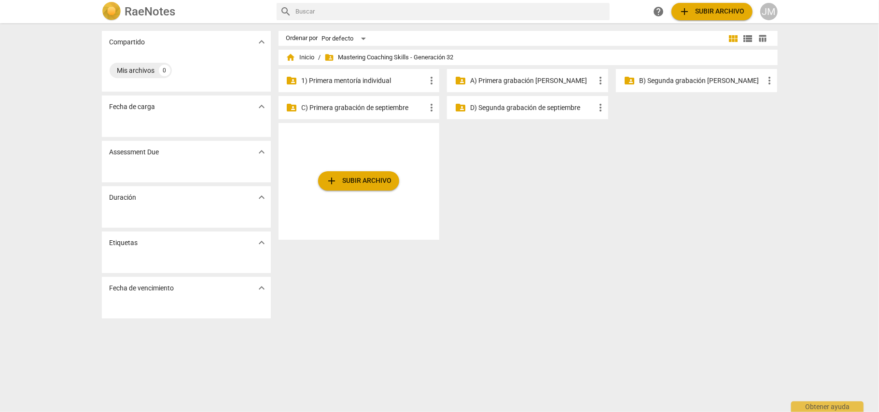
click at [514, 79] on p "A) Primera grabación [PERSON_NAME]" at bounding box center [532, 81] width 125 height 10
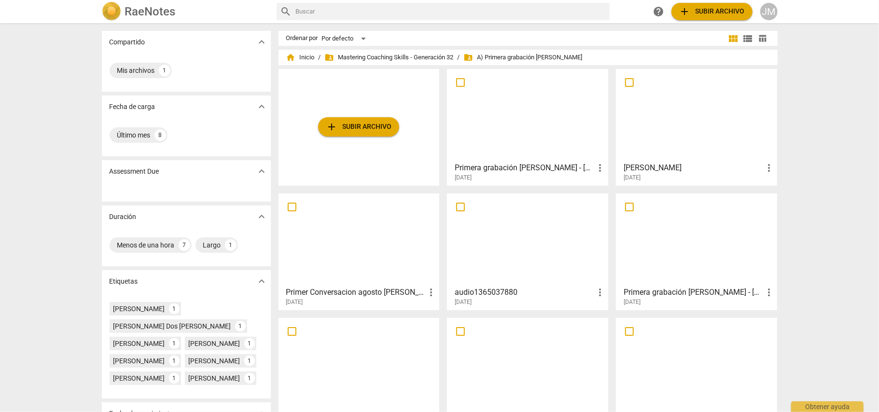
click at [684, 289] on h3 "Primera grabación [PERSON_NAME] - [PERSON_NAME]" at bounding box center [694, 293] width 140 height 12
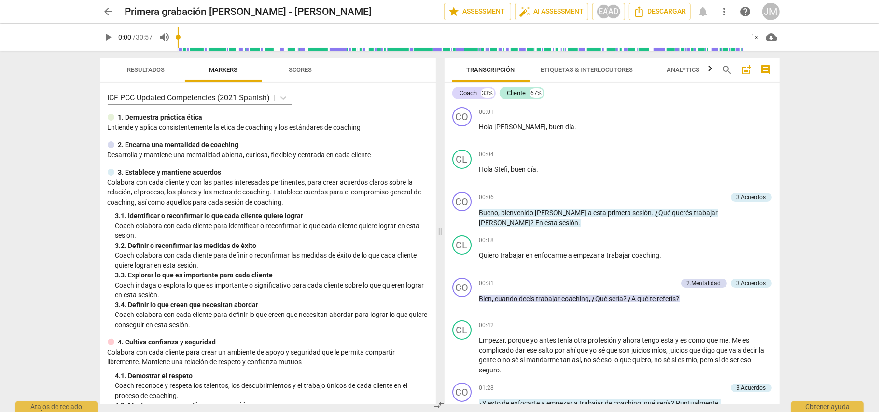
click at [111, 14] on span "arrow_back" at bounding box center [109, 12] width 12 height 12
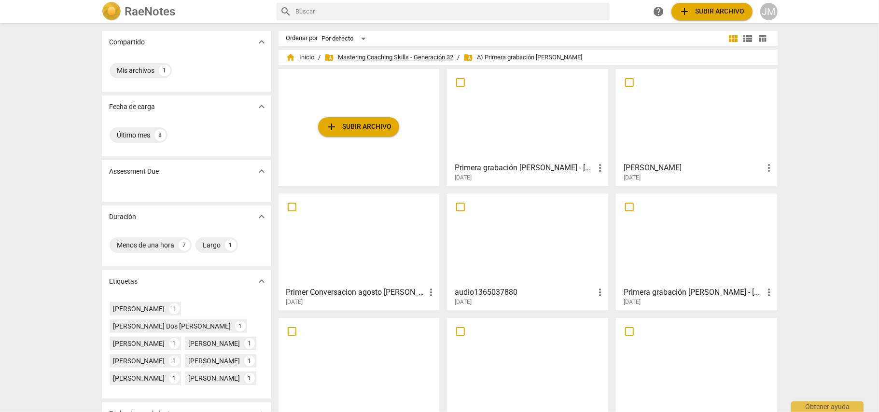
click at [400, 56] on span "folder_shared Mastering Coaching Skills - Generación 32" at bounding box center [389, 58] width 129 height 10
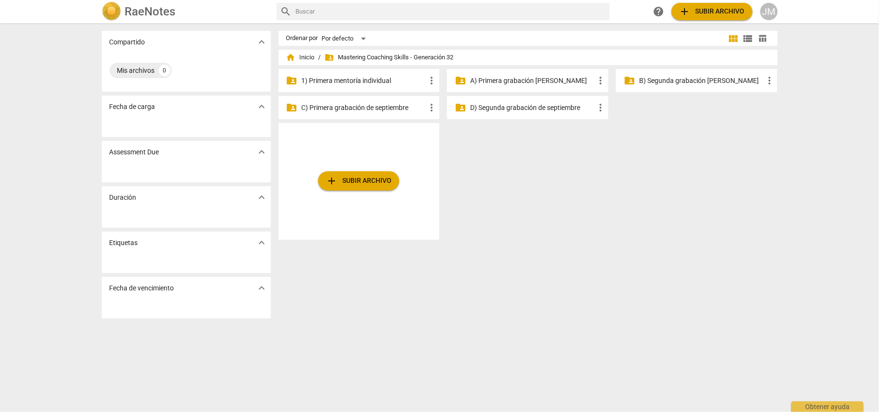
click at [669, 77] on p "B) Segunda grabación [PERSON_NAME]" at bounding box center [701, 81] width 125 height 10
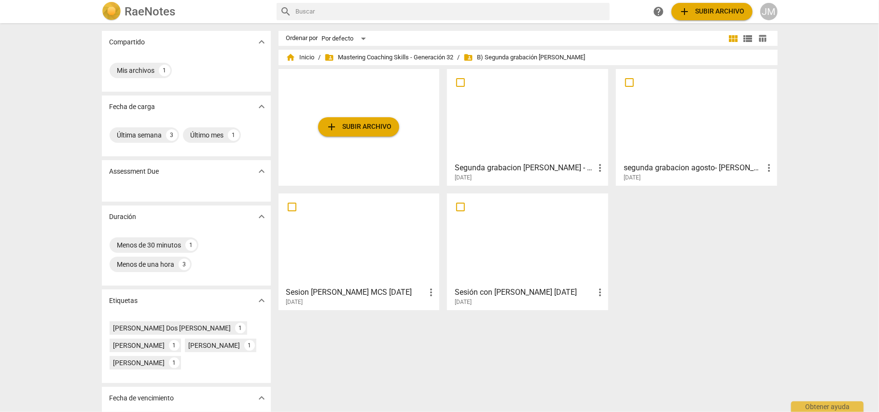
click at [518, 289] on h3 "Sesión con [PERSON_NAME] [DATE]" at bounding box center [525, 293] width 140 height 12
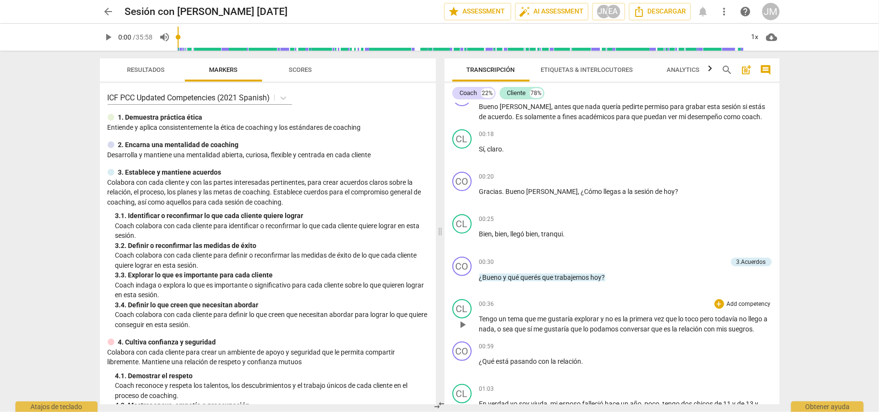
scroll to position [128, 0]
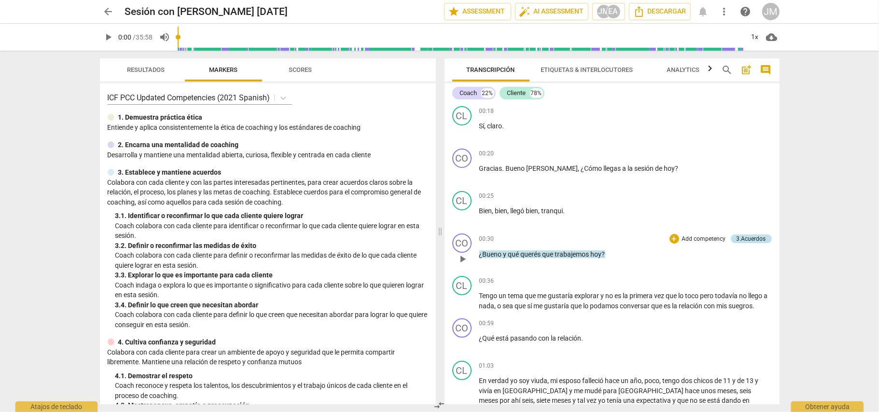
click at [747, 236] on div "3.Acuerdos" at bounding box center [751, 239] width 29 height 9
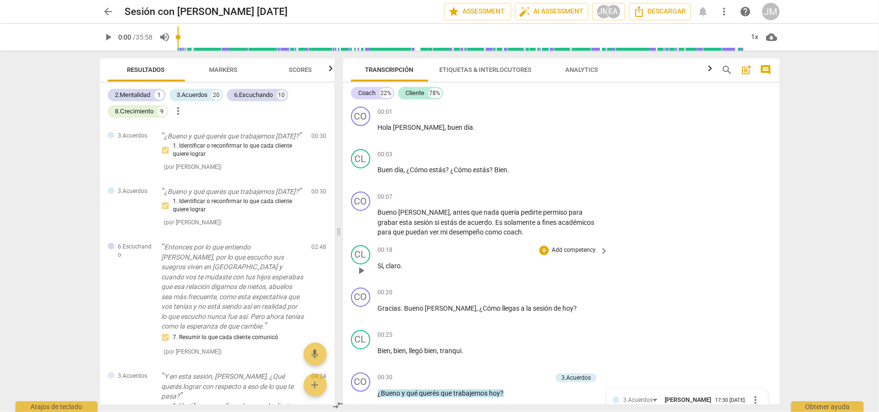
scroll to position [0, 0]
click at [109, 37] on span "play_arrow" at bounding box center [109, 37] width 12 height 12
click at [109, 41] on span "pause" at bounding box center [109, 37] width 12 height 12
type input "4"
